Goal: Navigation & Orientation: Find specific page/section

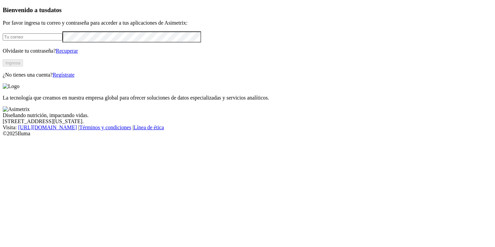
click at [62, 40] on input "email" at bounding box center [33, 36] width 60 height 7
type input "valeria.restrepo@premexcorp.com"
click at [23, 66] on button "Ingresa" at bounding box center [13, 62] width 20 height 7
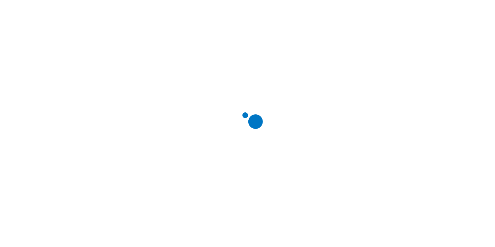
scroll to position [290, 218]
